Goal: Task Accomplishment & Management: Use online tool/utility

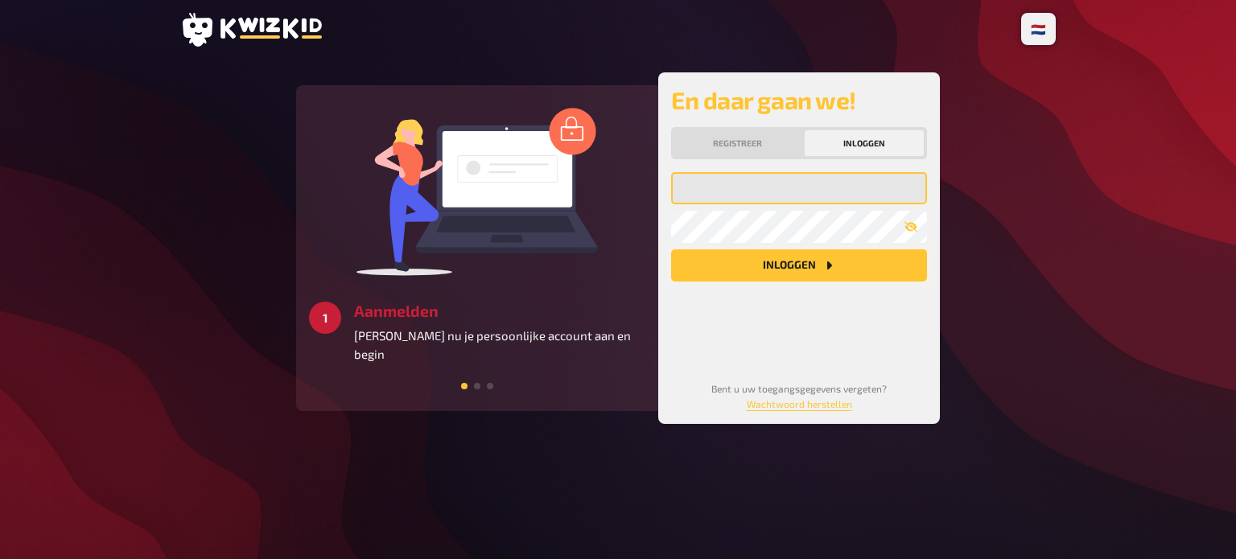
type input "[PERSON_NAME][EMAIL_ADDRESS][DOMAIN_NAME]"
click at [823, 267] on icon "Inloggen" at bounding box center [829, 265] width 13 height 13
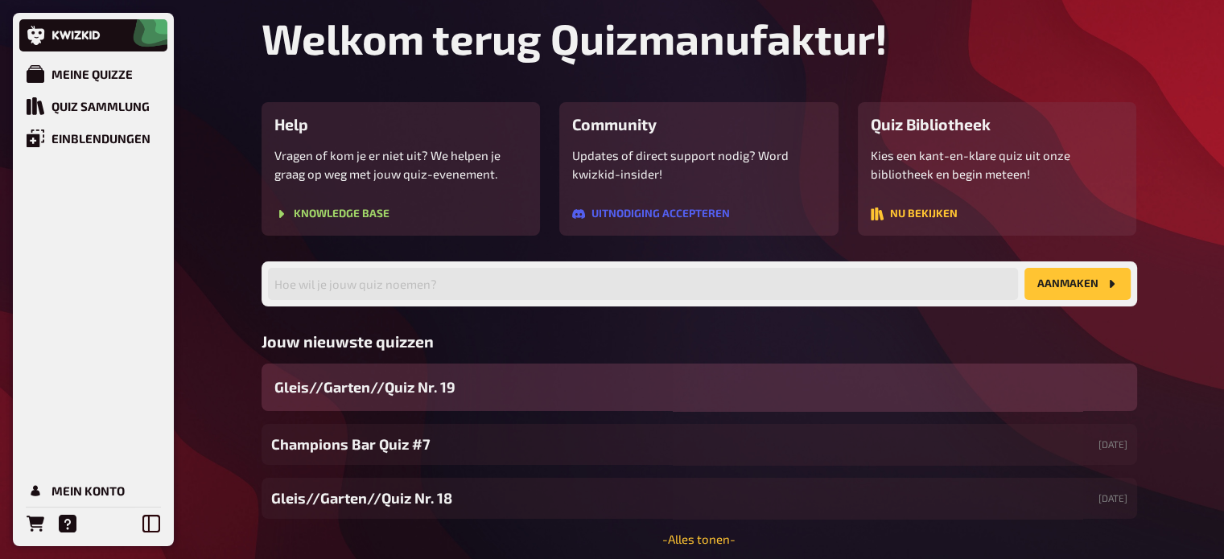
click at [472, 384] on div "Gleis//Garten//Quiz Nr. 19" at bounding box center [700, 387] width 876 height 47
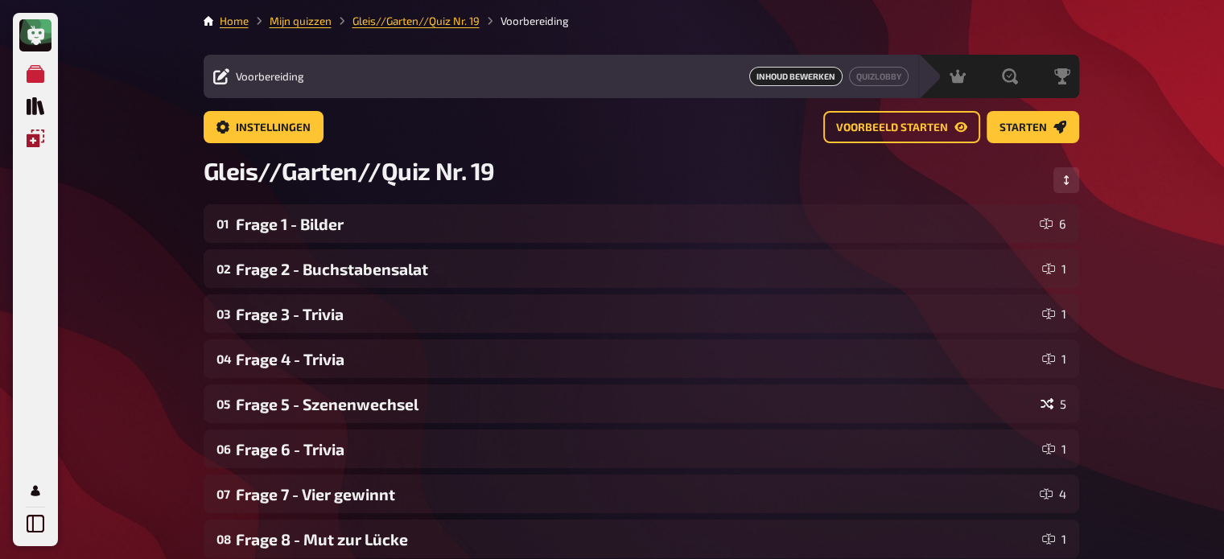
click at [33, 128] on link "Overlays" at bounding box center [35, 138] width 32 height 32
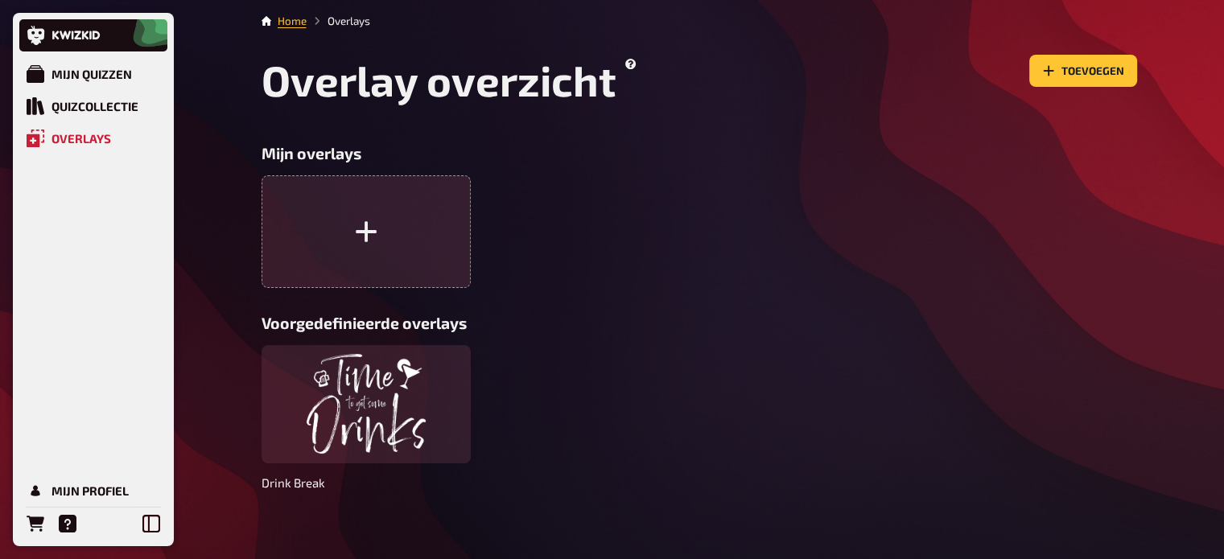
click at [215, 263] on div "Mijn quizzen Quizcollectie Overlays Mijn profiel Home Overlays Overlay overzich…" at bounding box center [612, 286] width 1224 height 573
click at [102, 83] on link "Mijn quizzen" at bounding box center [93, 74] width 148 height 32
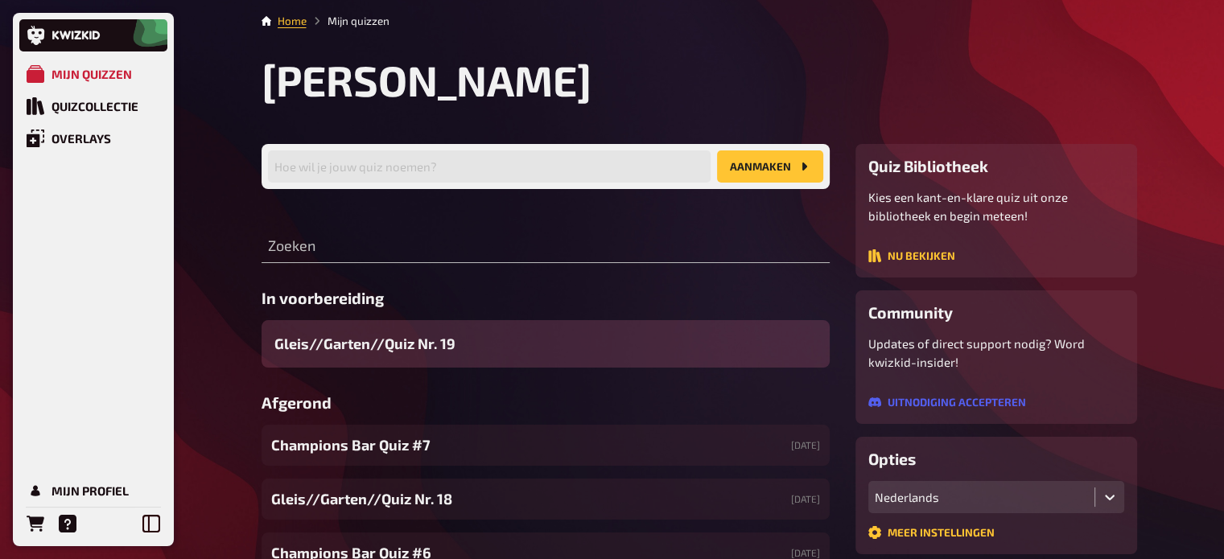
click at [421, 342] on span "Gleis//Garten//Quiz Nr. 19" at bounding box center [365, 344] width 181 height 22
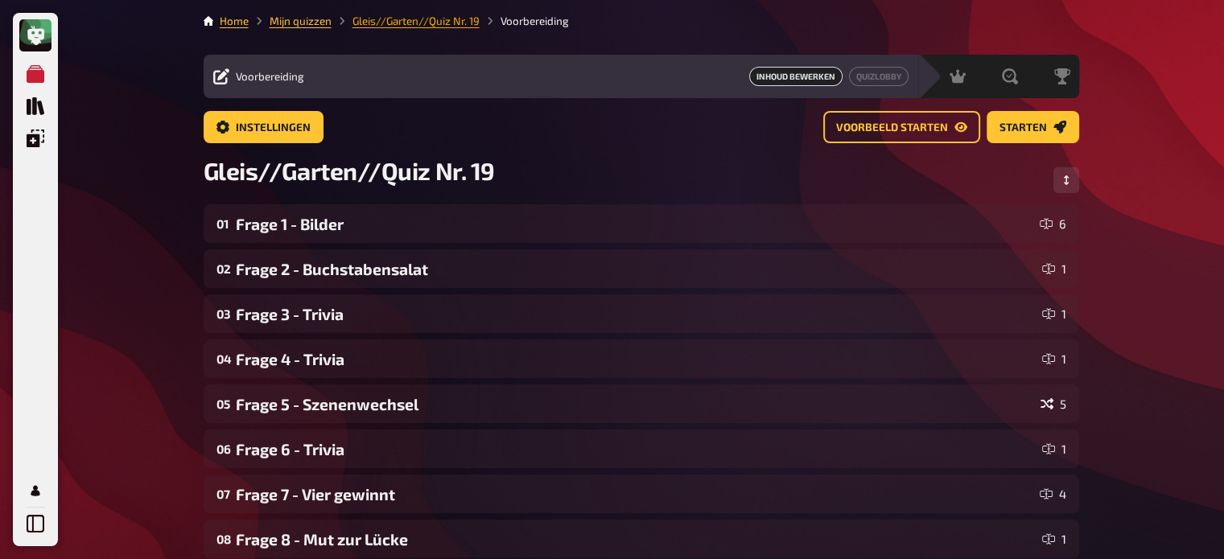
click at [404, 19] on link "Gleis//Garten//Quiz Nr. 19" at bounding box center [416, 20] width 127 height 13
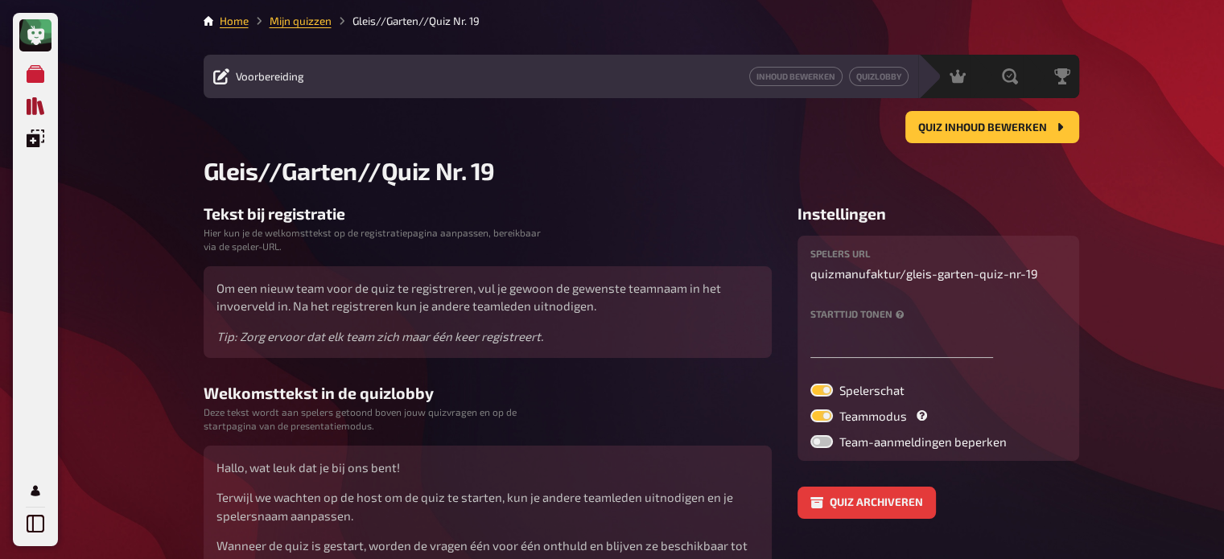
click at [32, 103] on icon "Quizcollectie" at bounding box center [36, 106] width 18 height 18
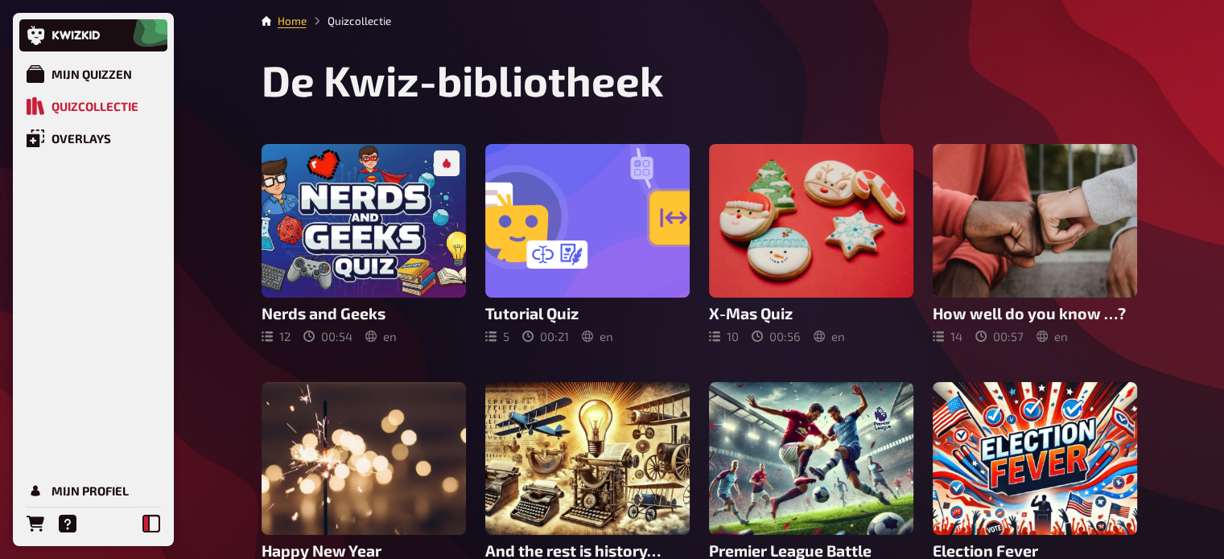
click at [142, 519] on button at bounding box center [151, 524] width 32 height 32
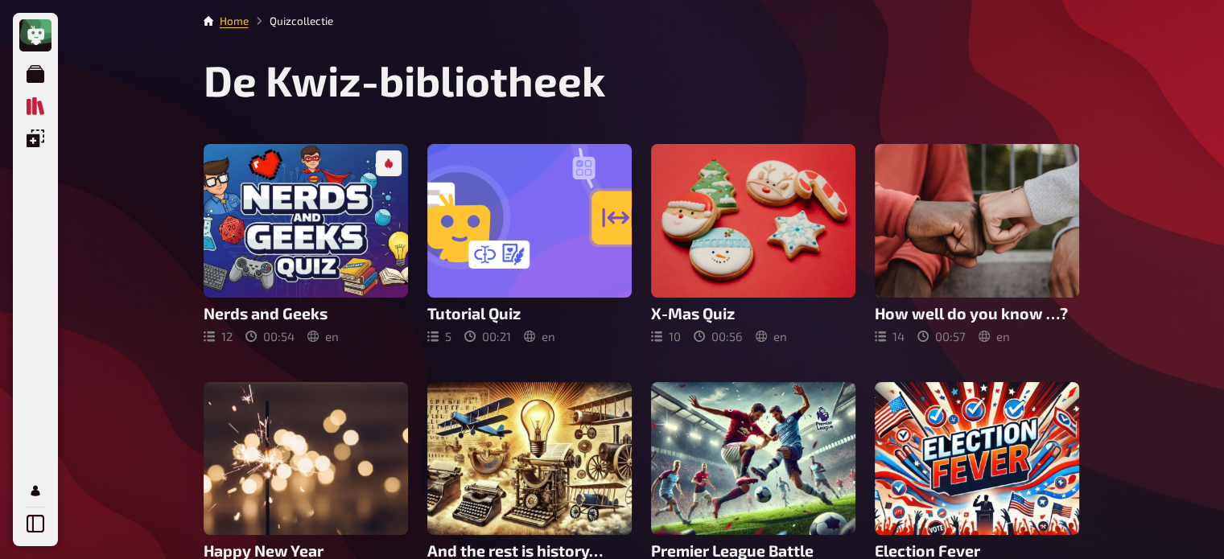
click at [139, 338] on div "Mijn quizzen Quizcollectie Overlays Mijn profiel Home Quizcollectie De Kwiz-bib…" at bounding box center [612, 448] width 1224 height 897
click at [227, 27] on link "Home" at bounding box center [234, 20] width 29 height 13
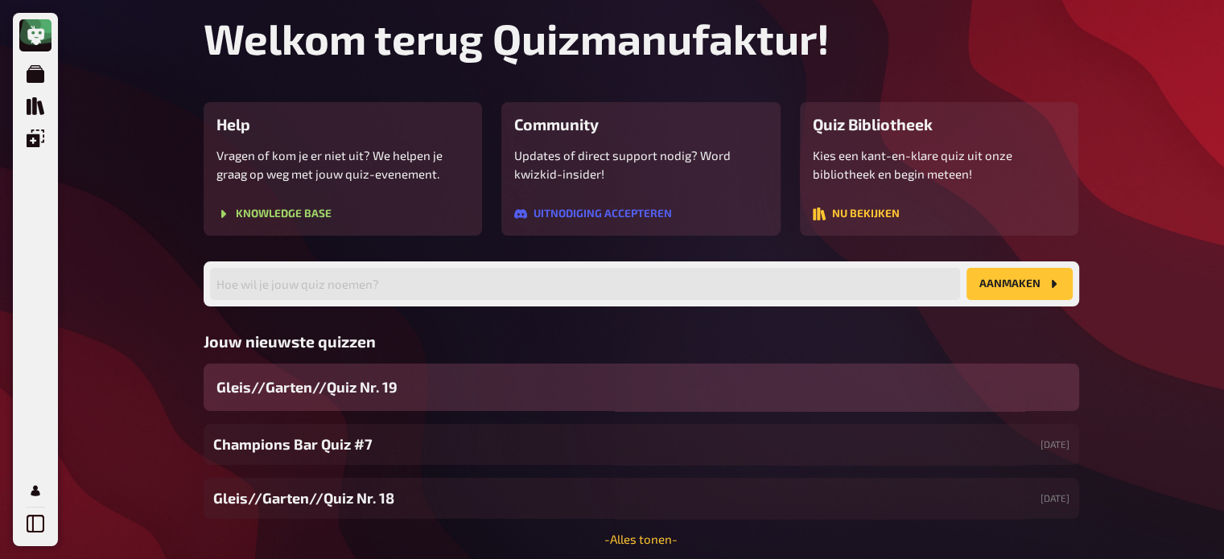
click at [374, 386] on span "Gleis//Garten//Quiz Nr. 19" at bounding box center [307, 388] width 181 height 22
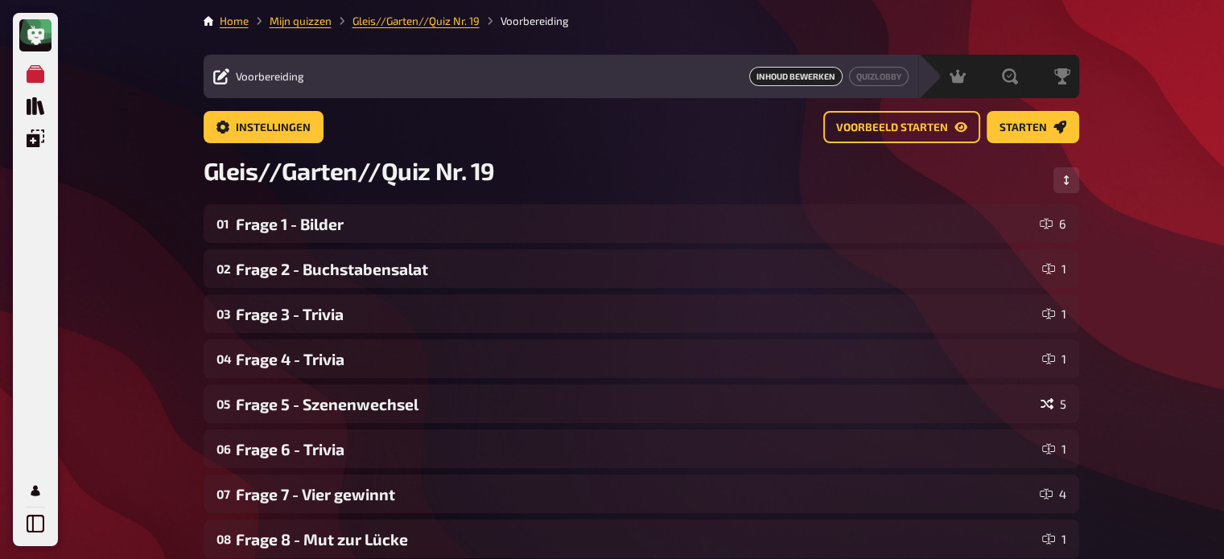
click at [266, 76] on span "Voorbereiding" at bounding box center [270, 76] width 68 height 13
click at [247, 126] on span "Instellingen" at bounding box center [273, 127] width 75 height 11
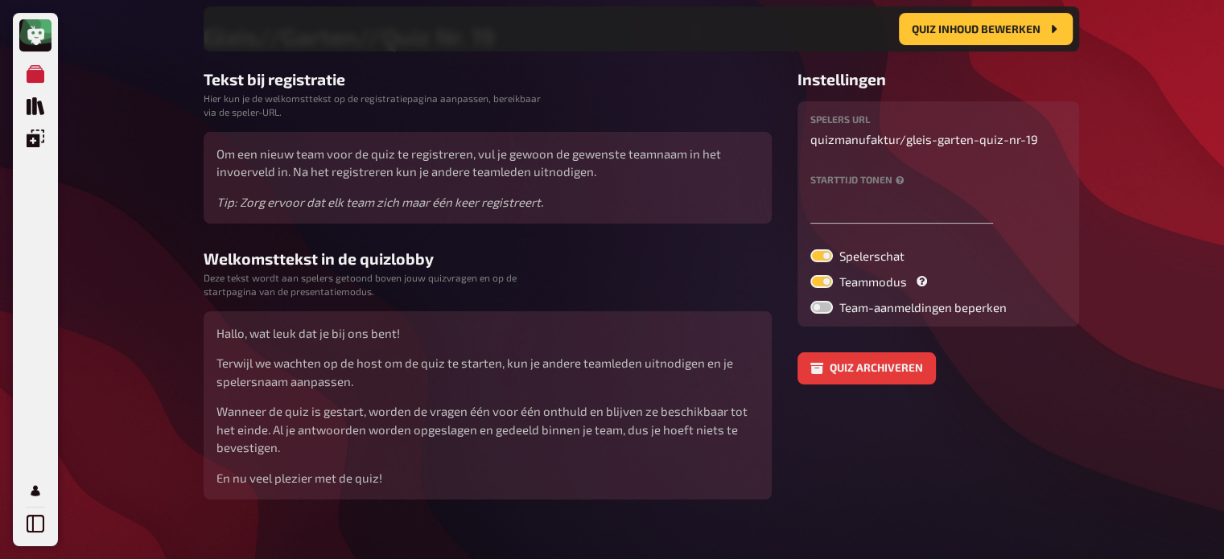
scroll to position [148, 0]
click at [935, 138] on span "gleis-garten-quiz-nr-19" at bounding box center [972, 139] width 132 height 19
click at [848, 141] on p "quizmanufaktur / gleis-garten-quiz-nr-19" at bounding box center [939, 139] width 256 height 19
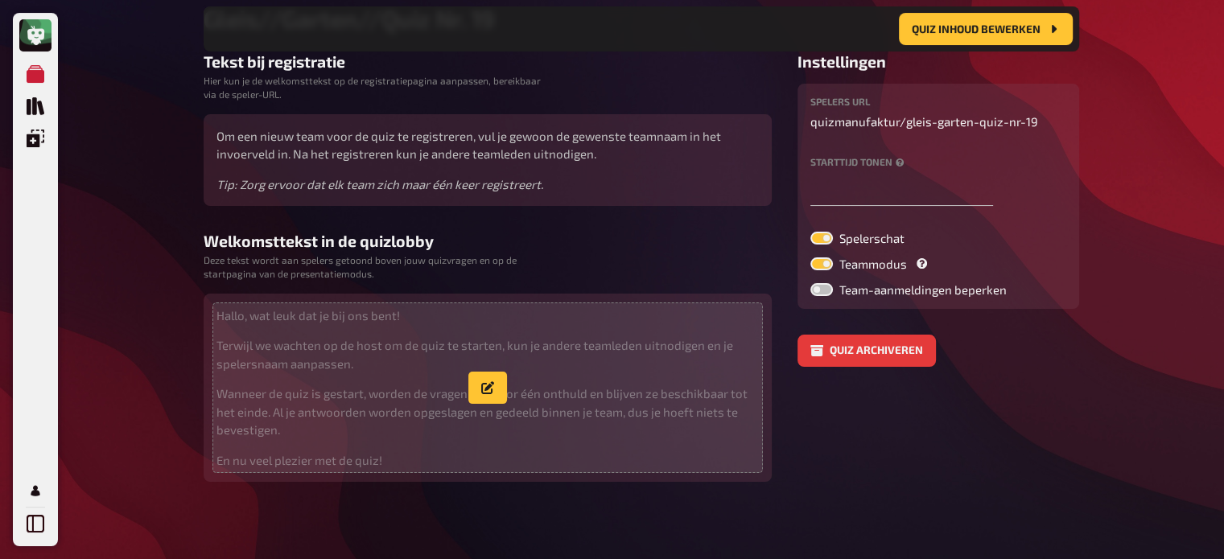
scroll to position [118, 0]
